Goal: Information Seeking & Learning: Learn about a topic

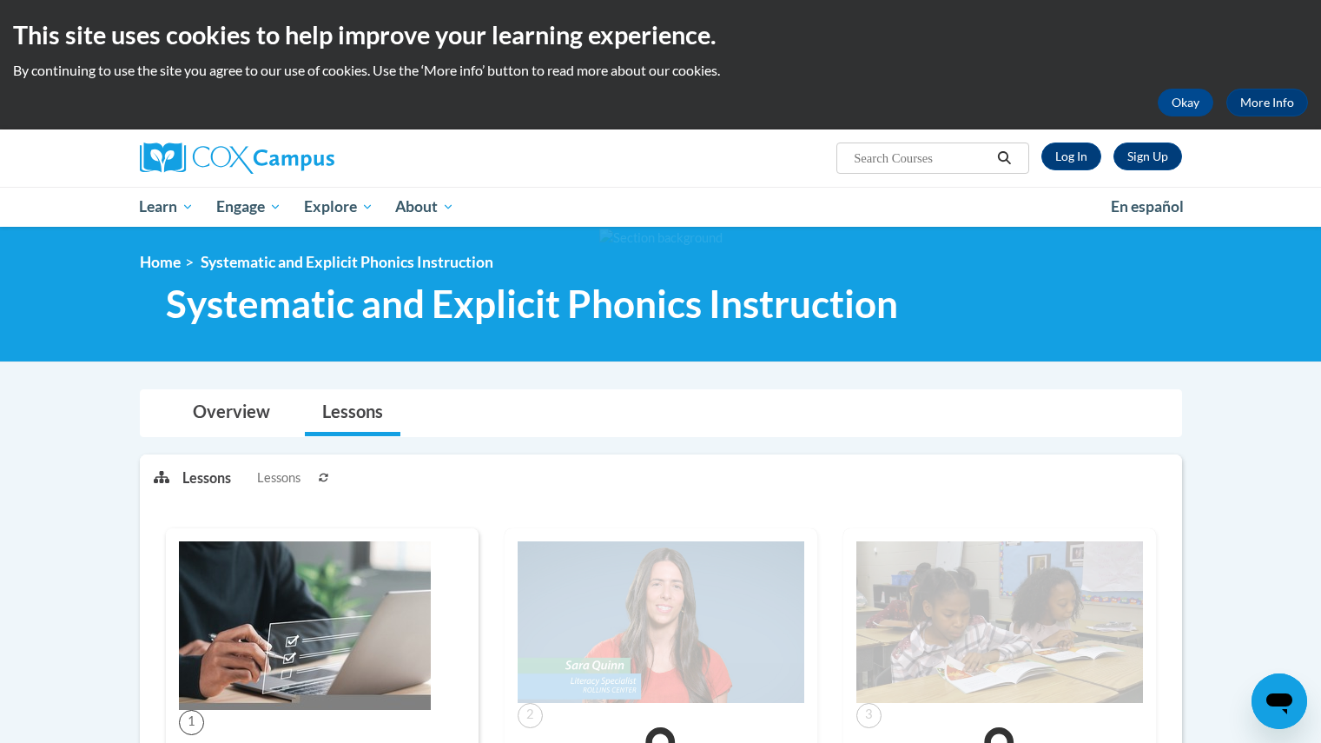
click at [7, 221] on div "Sign Up Log In Search Search... Toggle navigation My Learning My Learning My Co…" at bounding box center [660, 177] width 1321 height 97
click at [1073, 168] on link "Log In" at bounding box center [1071, 156] width 60 height 28
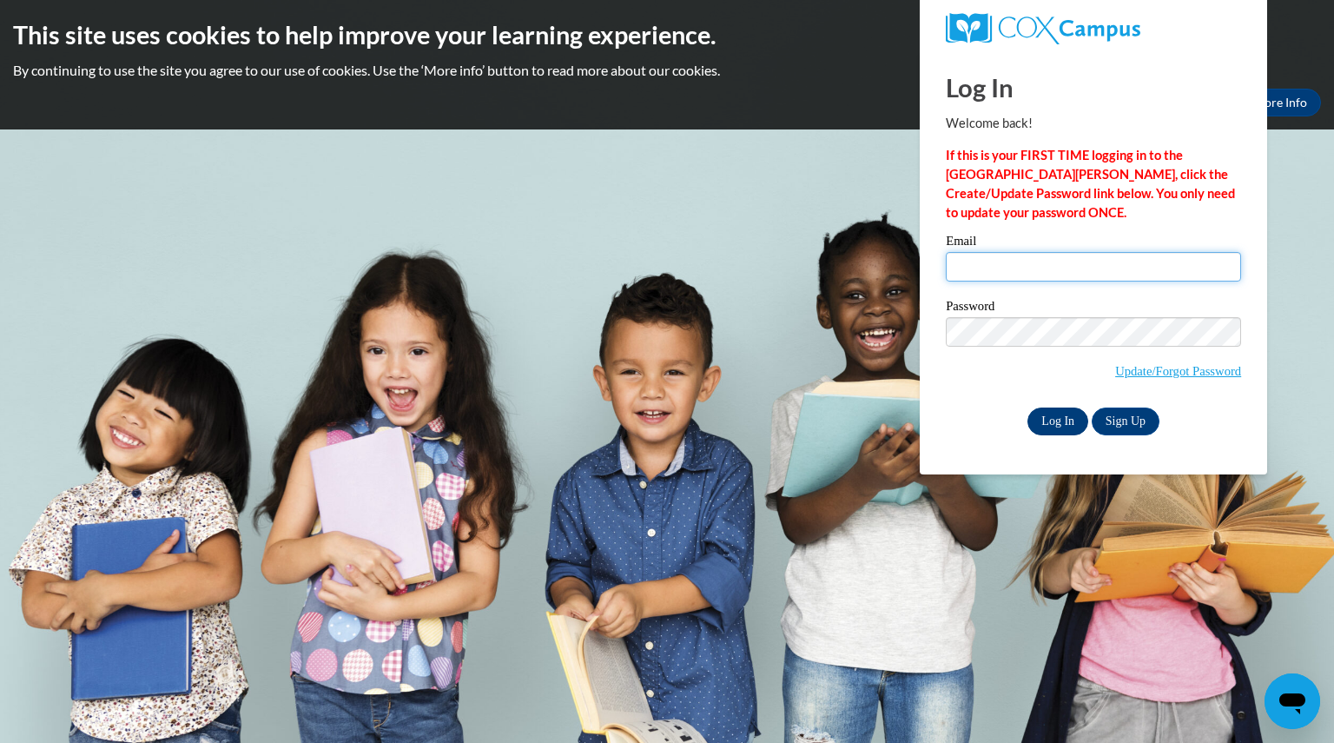
type input "teri.hart@hotmail.com"
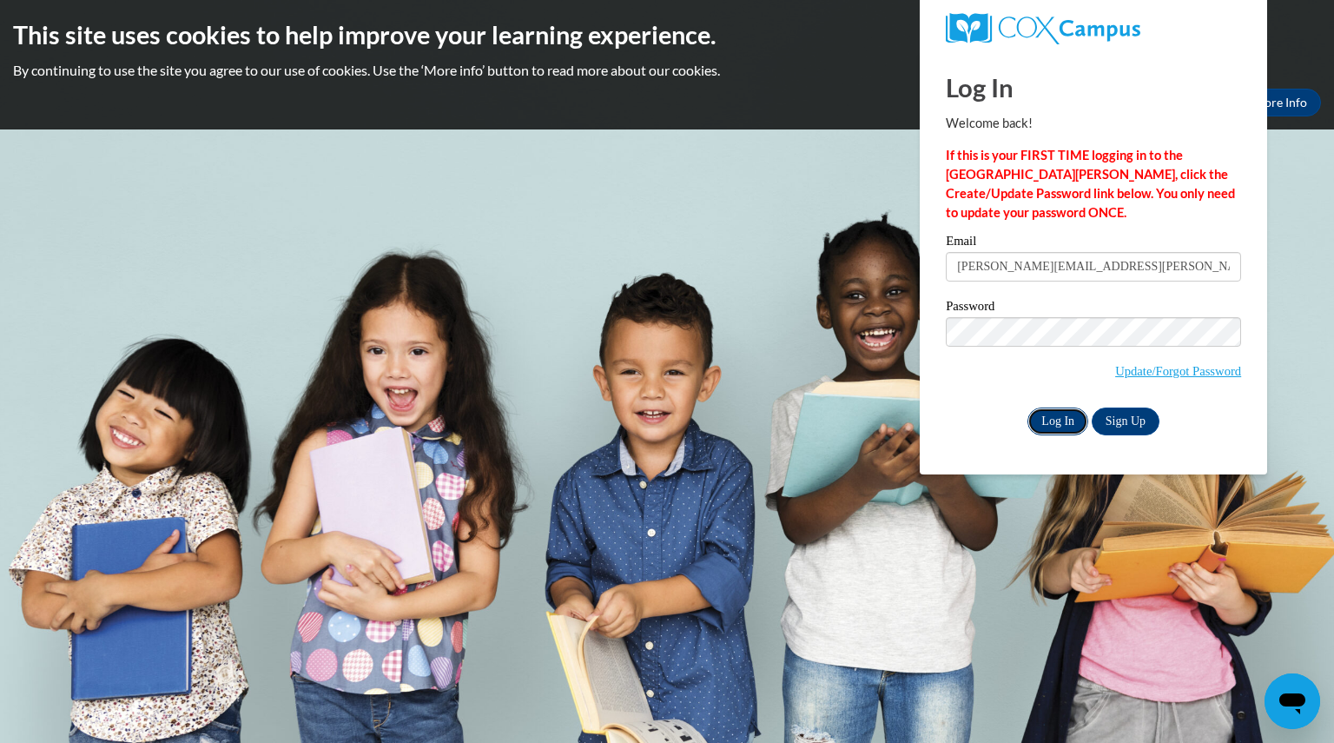
click at [1073, 426] on input "Log In" at bounding box center [1057, 421] width 61 height 28
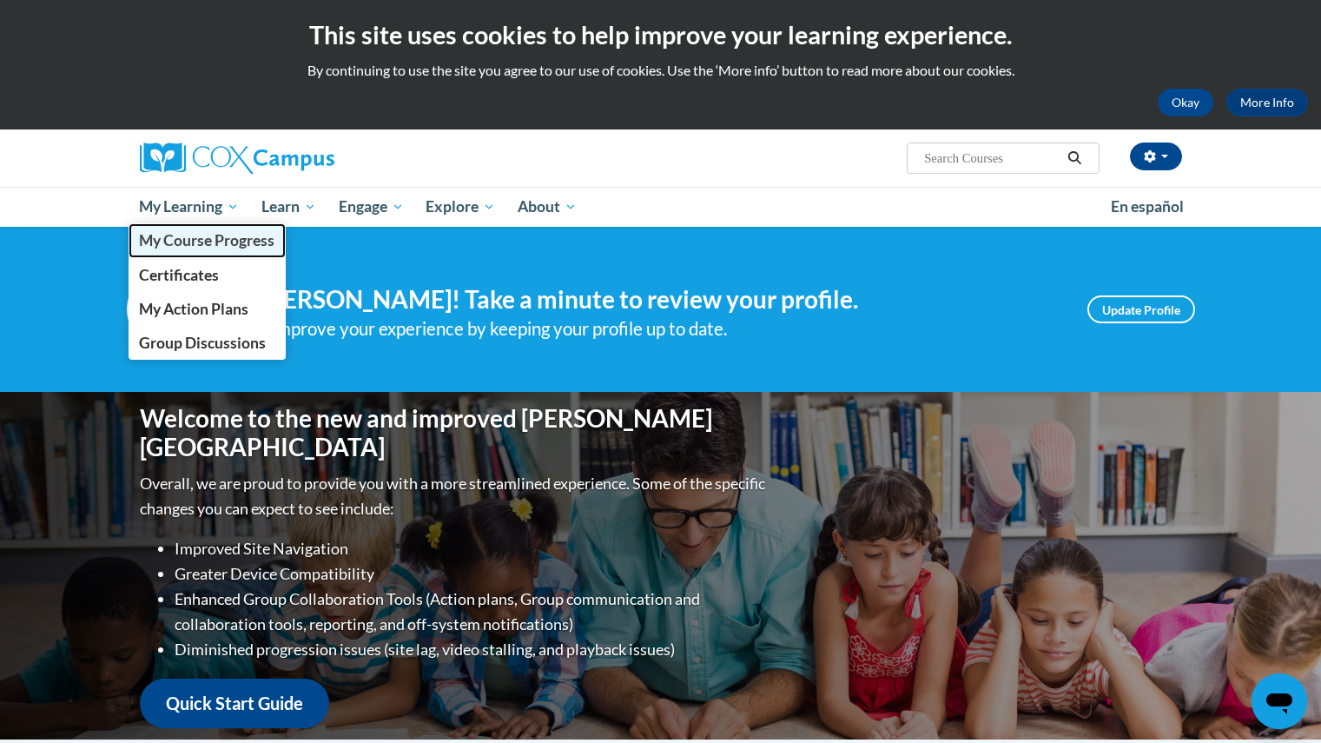
click at [185, 245] on span "My Course Progress" at bounding box center [206, 240] width 135 height 18
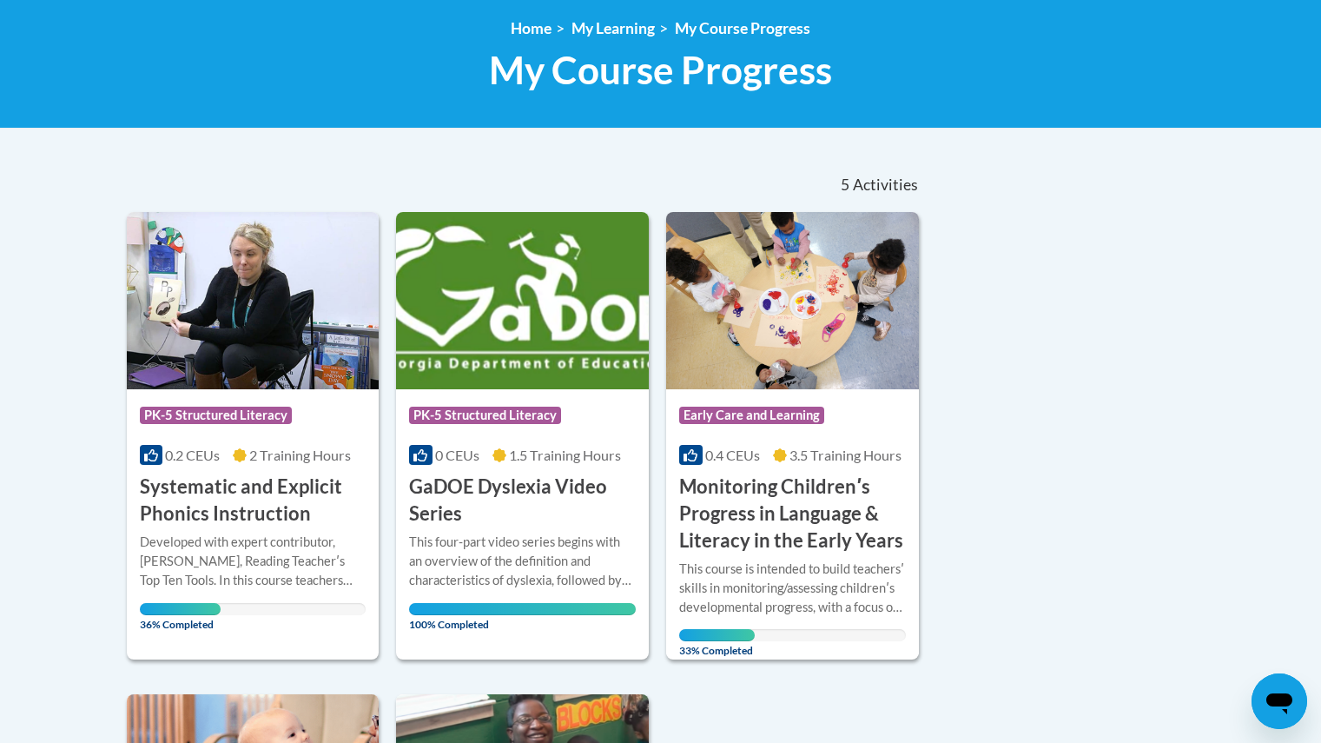
scroll to position [278, 0]
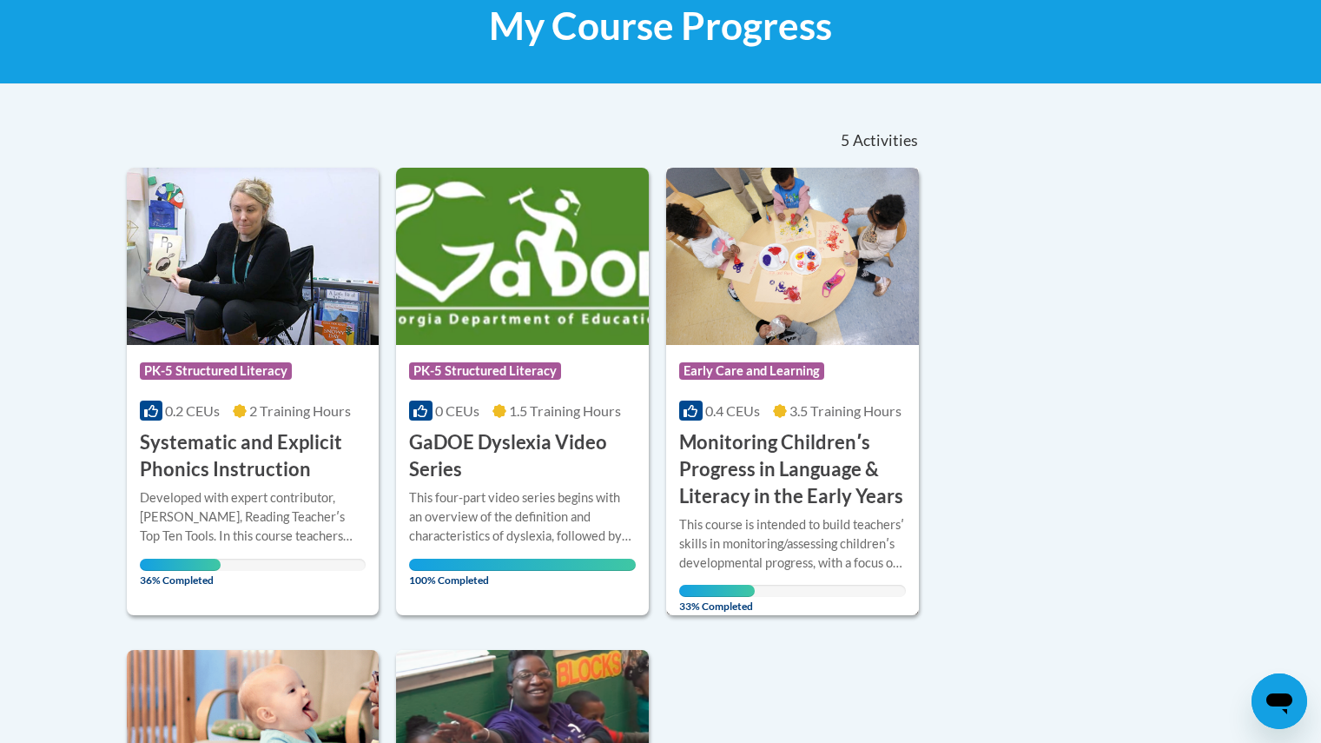
click at [825, 462] on h3 "Monitoring Childrenʹs Progress in Language & Literacy in the Early Years" at bounding box center [792, 469] width 227 height 80
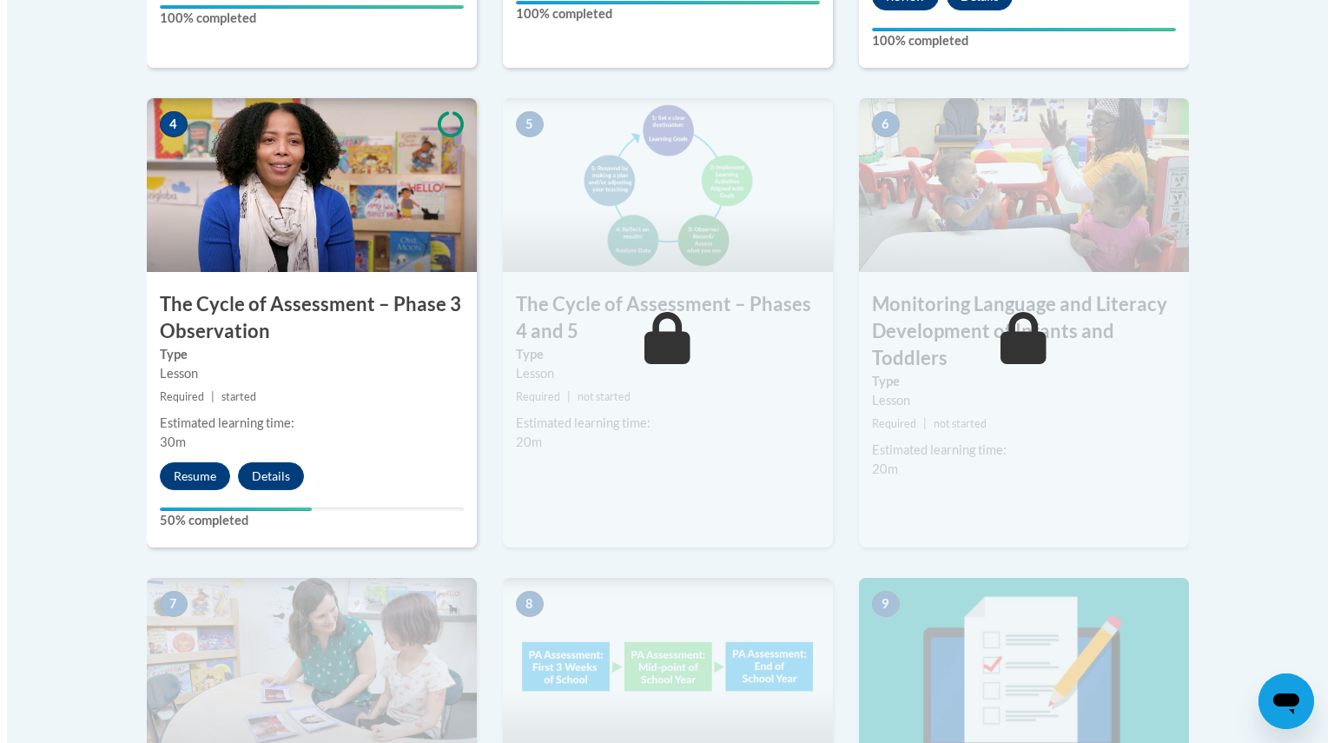
scroll to position [1007, 0]
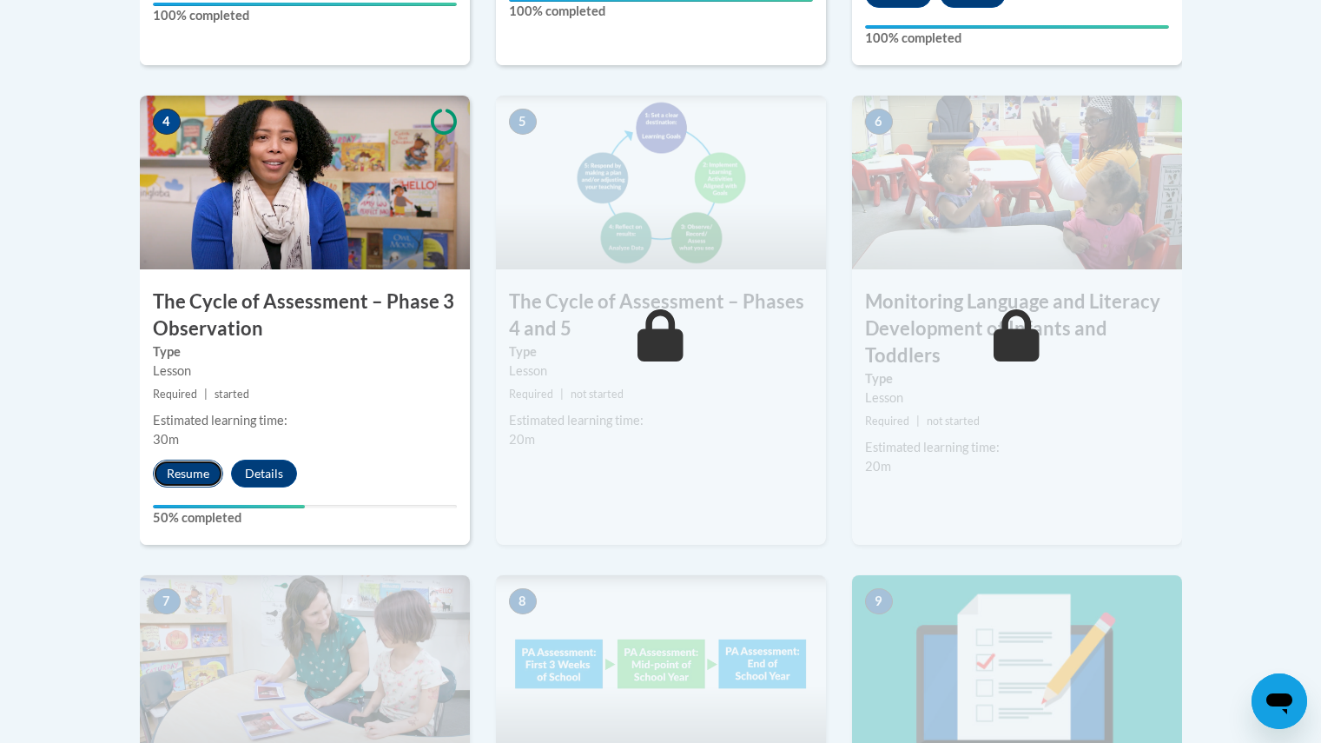
click at [193, 483] on button "Resume" at bounding box center [188, 473] width 70 height 28
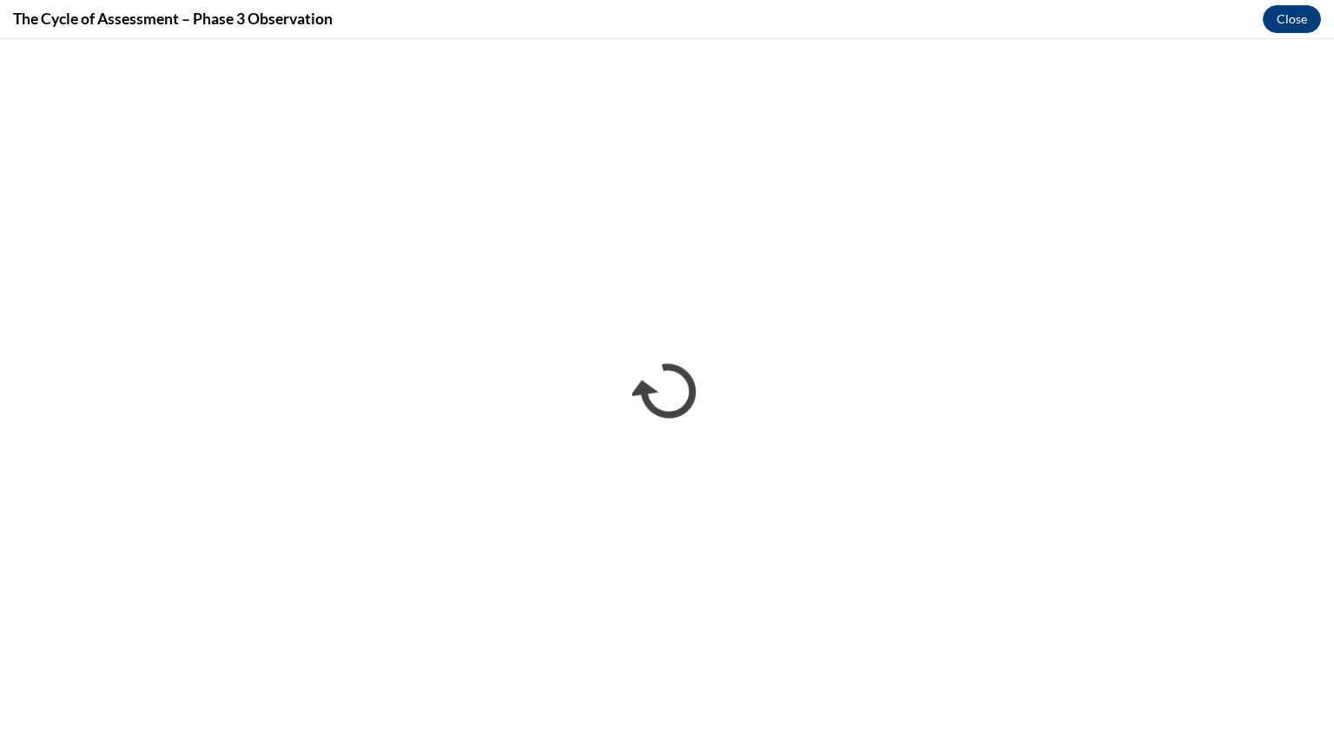
scroll to position [0, 0]
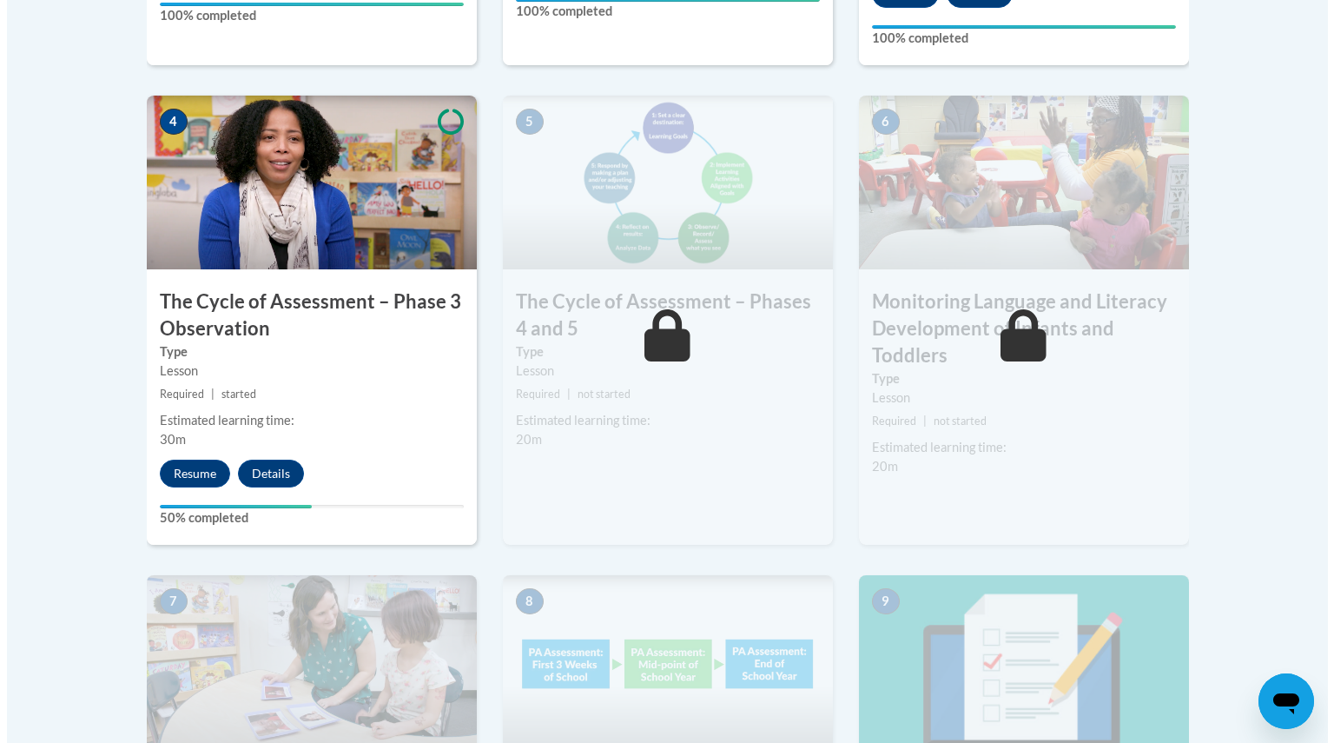
scroll to position [1071, 0]
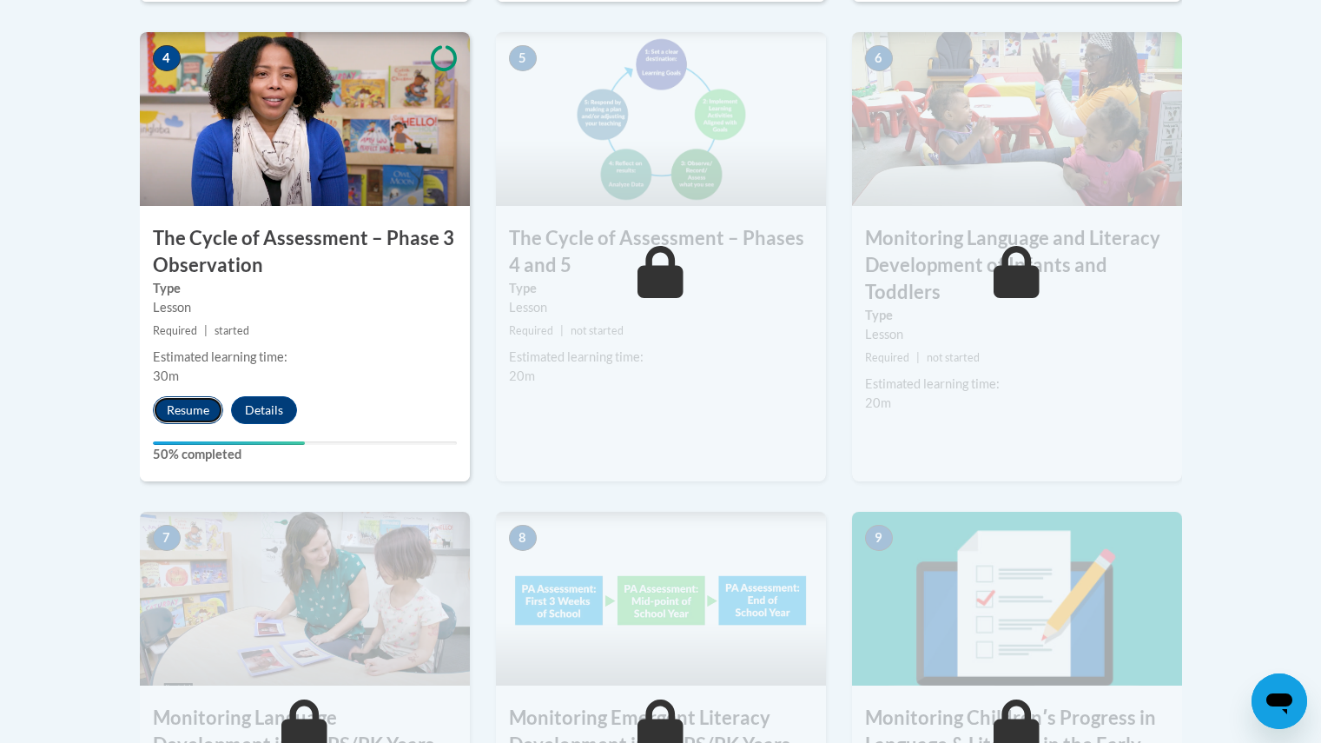
click at [203, 416] on button "Resume" at bounding box center [188, 410] width 70 height 28
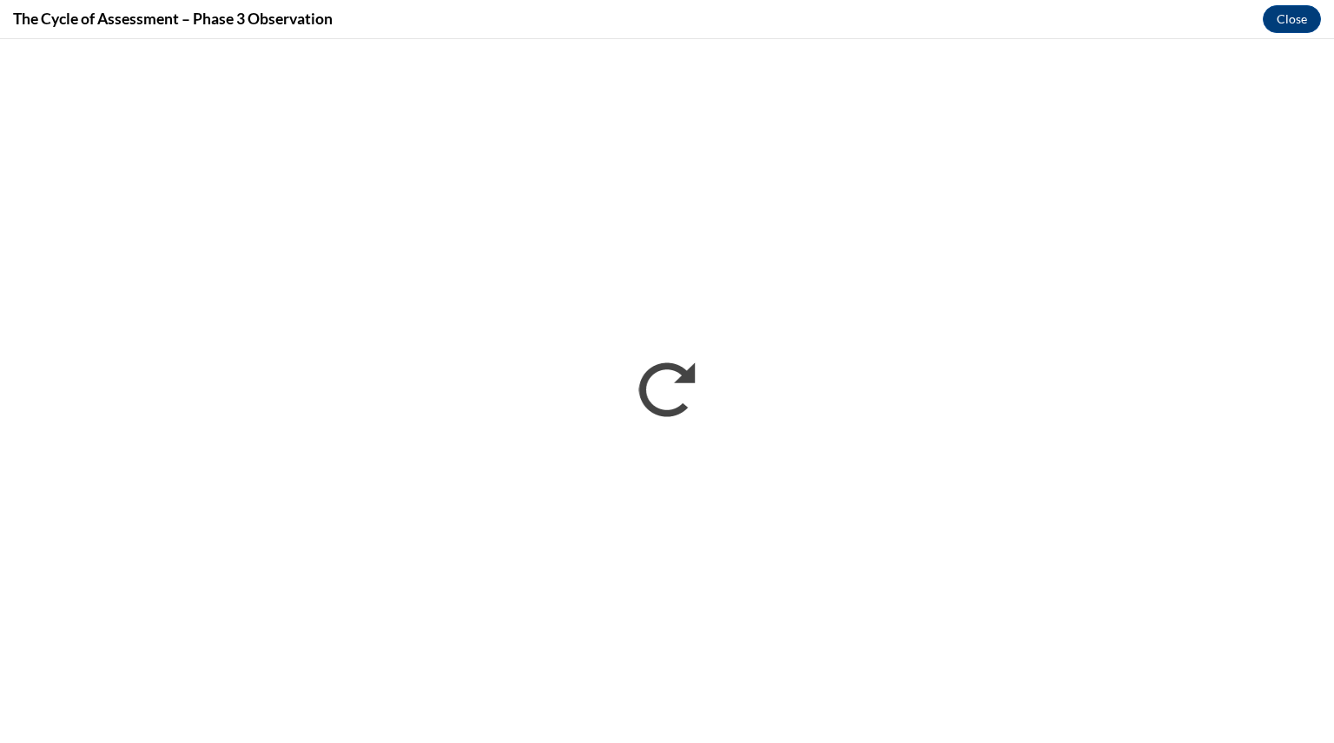
scroll to position [0, 0]
